Goal: Information Seeking & Learning: Learn about a topic

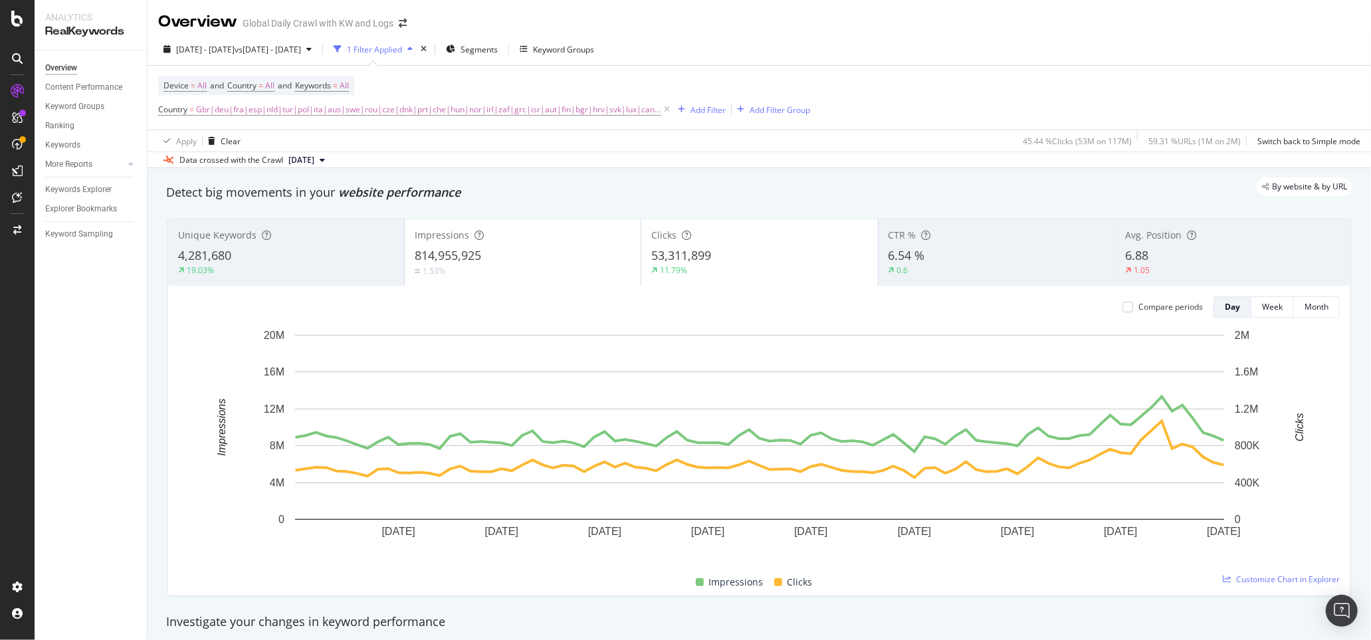
click at [569, 199] on div "Detect big movements in your website performance" at bounding box center [759, 192] width 1187 height 17
click at [99, 185] on div "Keywords Explorer" at bounding box center [78, 190] width 66 height 14
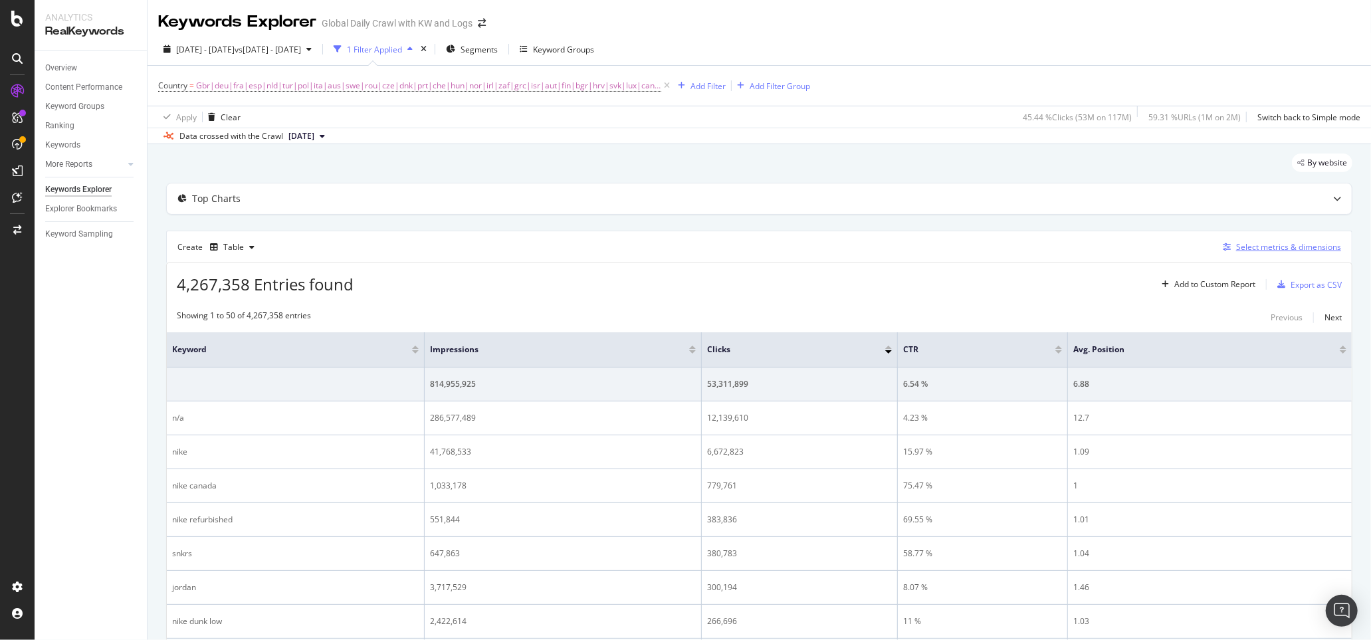
click at [1265, 251] on div "Select metrics & dimensions" at bounding box center [1288, 246] width 105 height 11
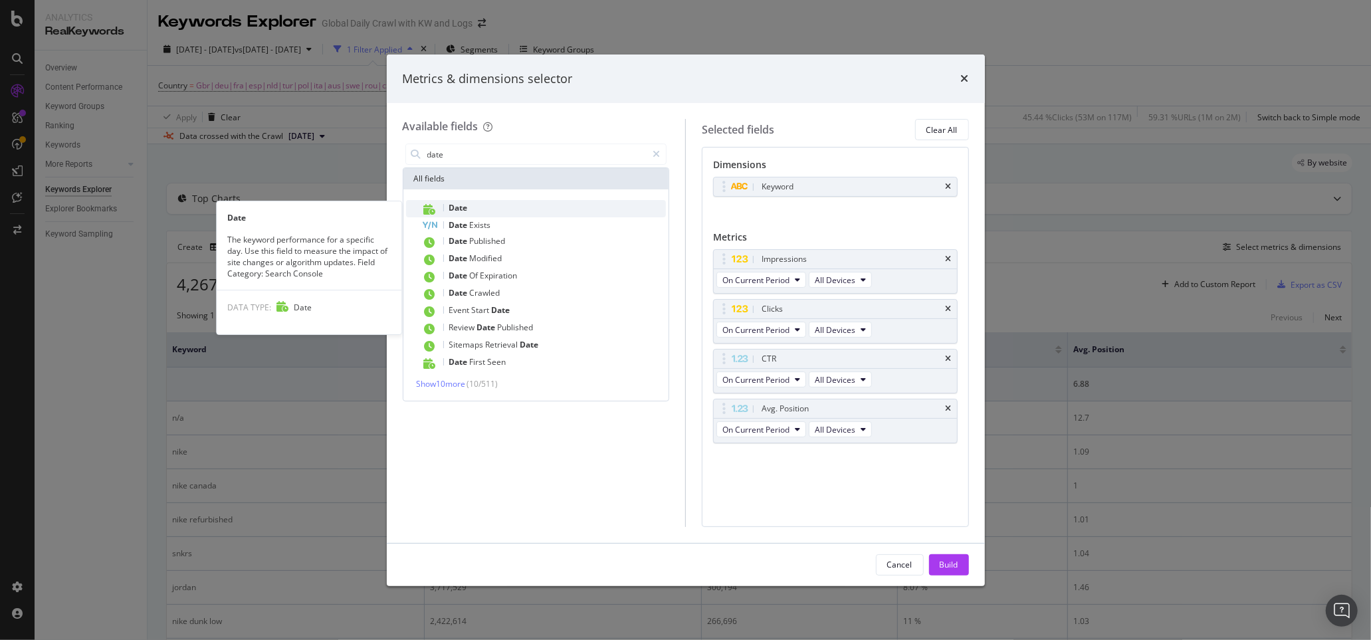
type input "date"
click at [479, 210] on div "Date" at bounding box center [544, 208] width 245 height 17
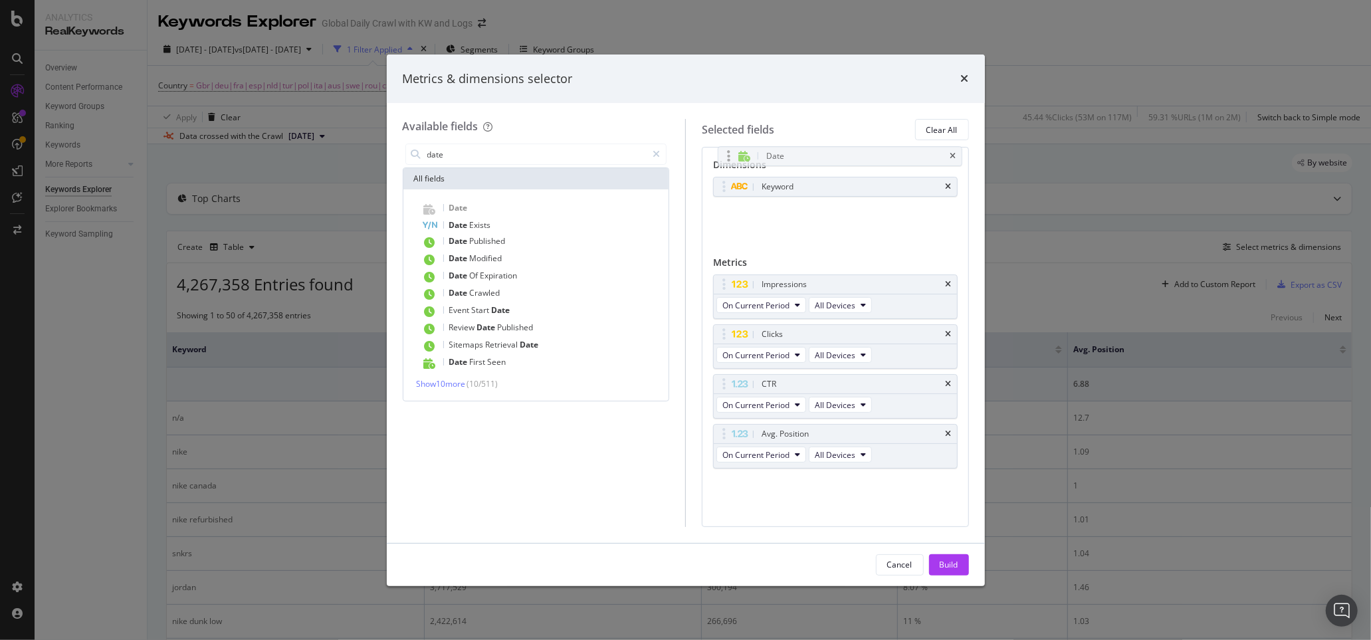
drag, startPoint x: 726, startPoint y: 217, endPoint x: 731, endPoint y: 161, distance: 56.7
click at [731, 161] on body "Analytics RealKeywords Overview Content Performance Keyword Groups Ranking Keyw…" at bounding box center [685, 320] width 1371 height 640
drag, startPoint x: 772, startPoint y: 211, endPoint x: 772, endPoint y: 183, distance: 27.9
click at [772, 183] on body "Analytics RealKeywords Overview Content Performance Keyword Groups Ranking Keyw…" at bounding box center [685, 320] width 1371 height 640
click at [956, 568] on div "Build" at bounding box center [949, 564] width 19 height 11
